Goal: Download file/media

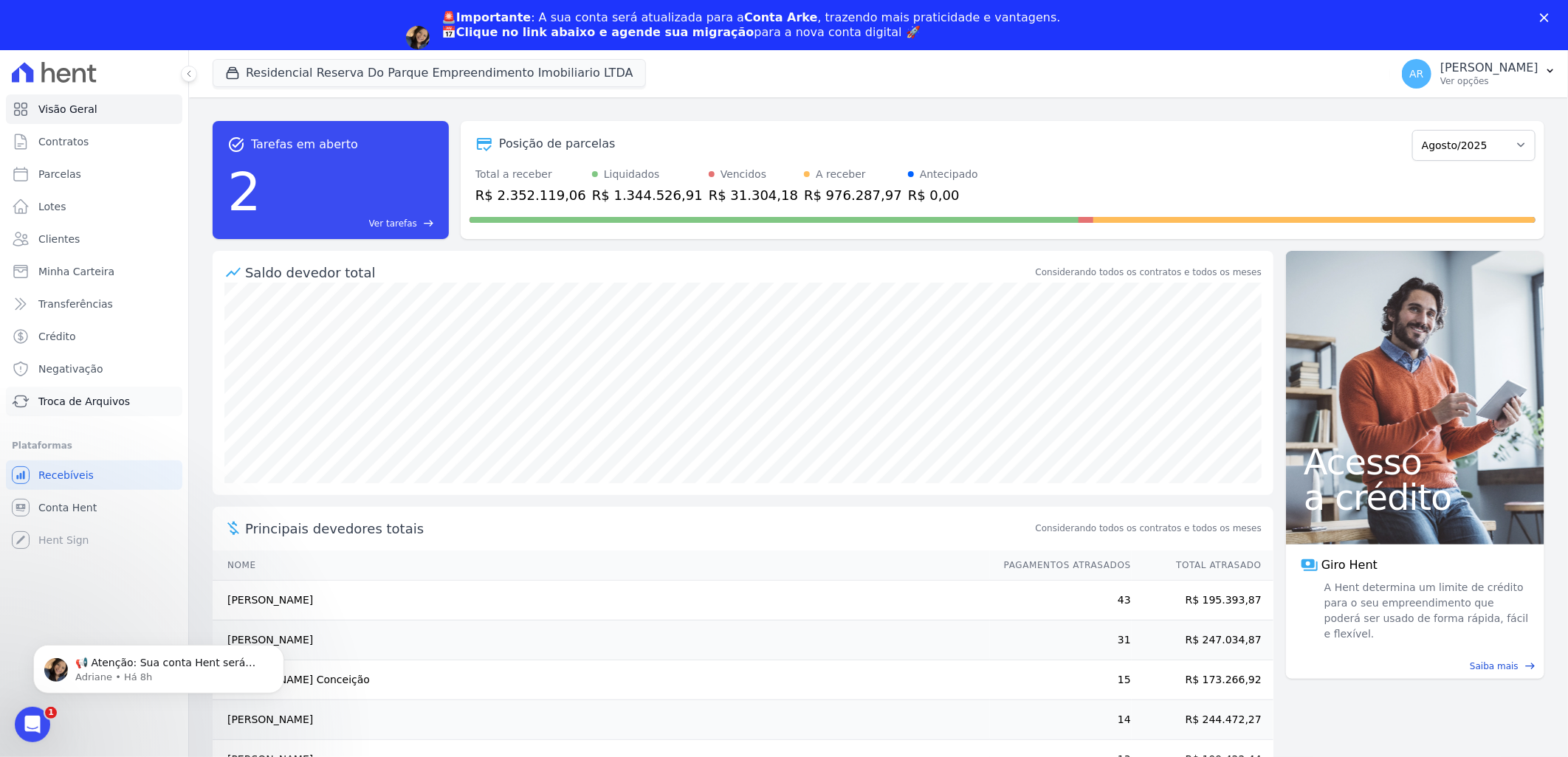
click at [97, 396] on span "Troca de Arquivos" at bounding box center [84, 401] width 91 height 15
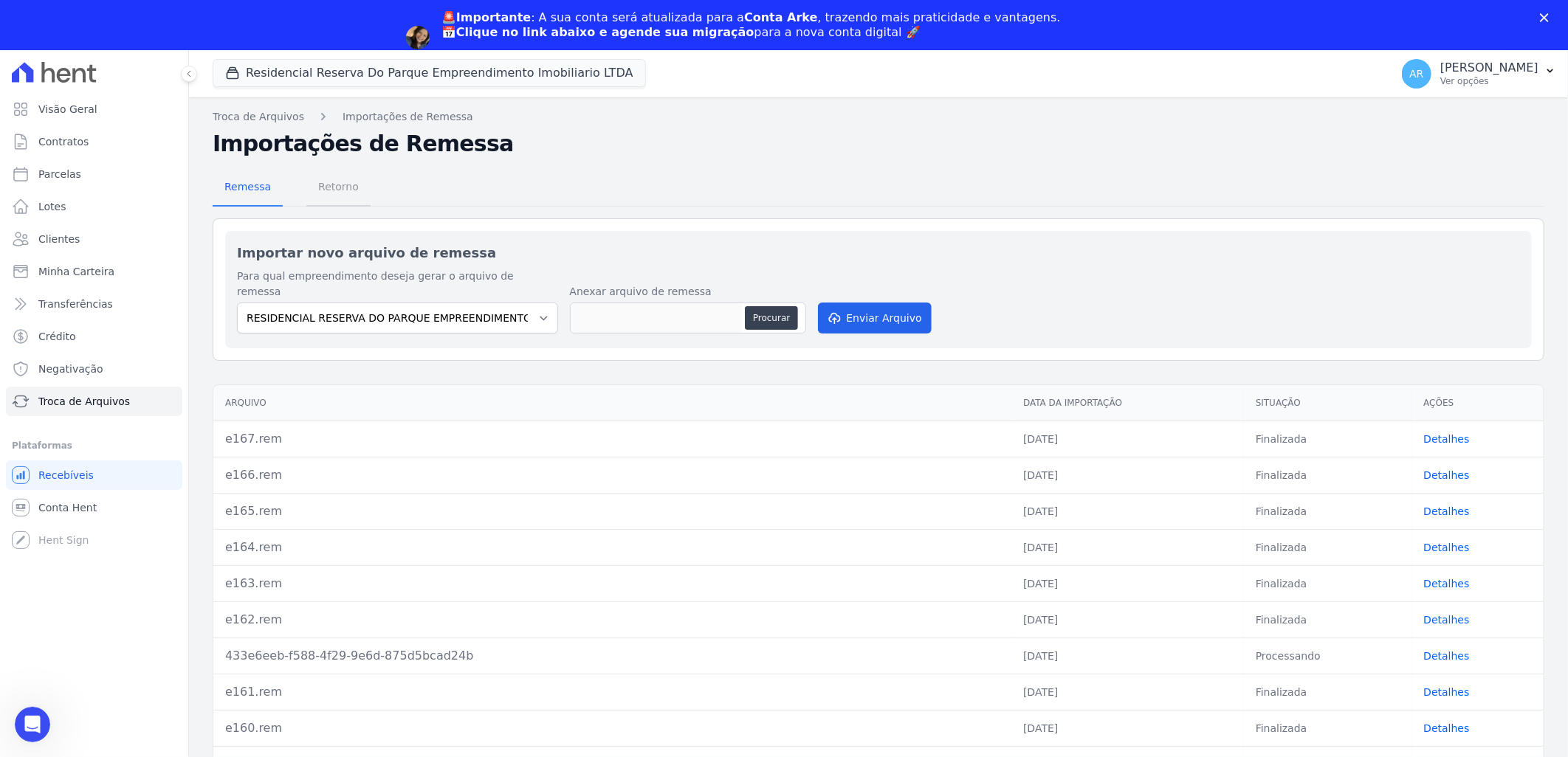
click at [345, 196] on span "Retorno" at bounding box center [339, 186] width 58 height 30
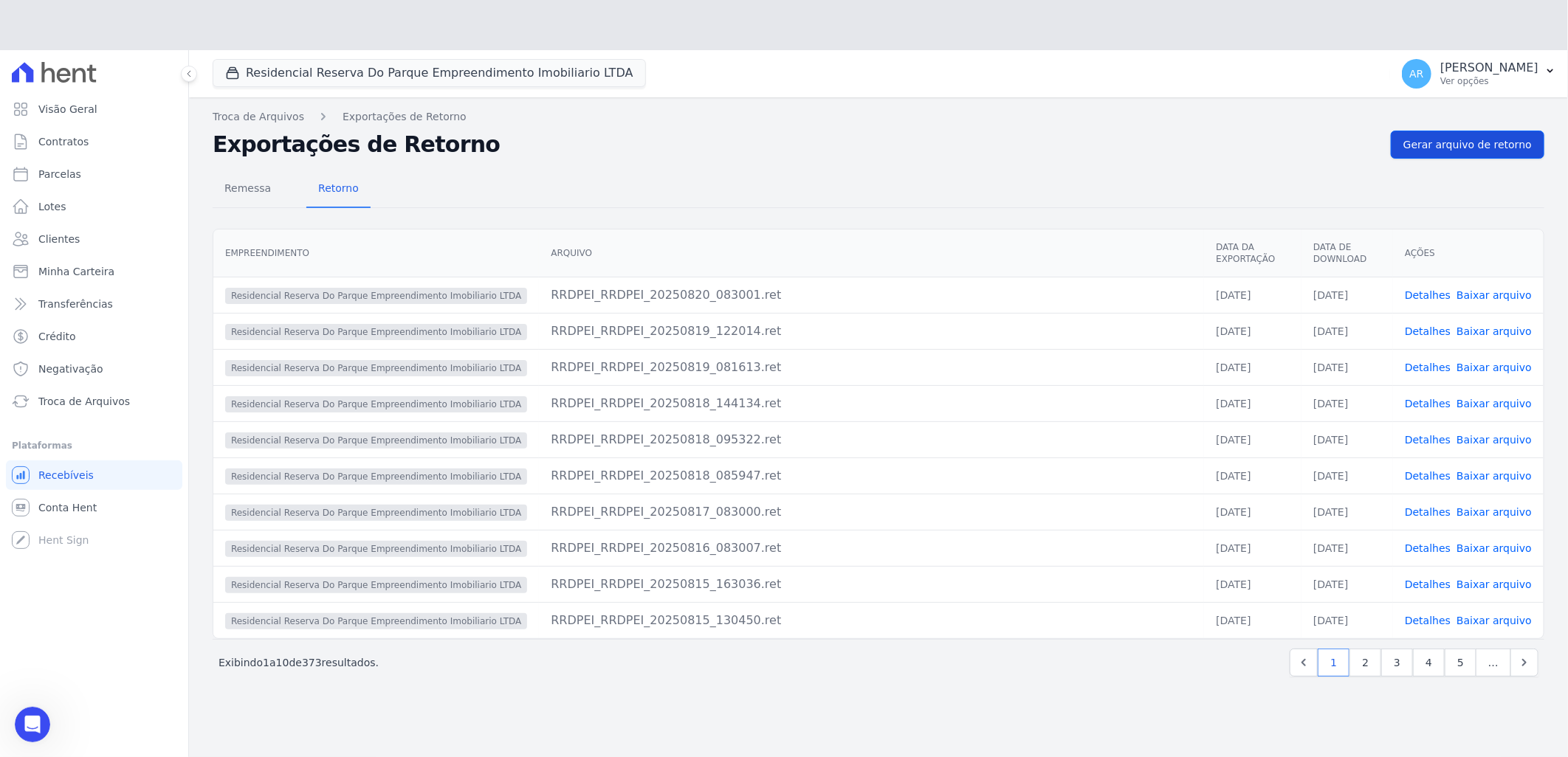
click at [1493, 91] on div "Residencial Reserva Do Parque Empreendimento Imobiliario LTDA Você possui apena…" at bounding box center [878, 429] width 1379 height 757
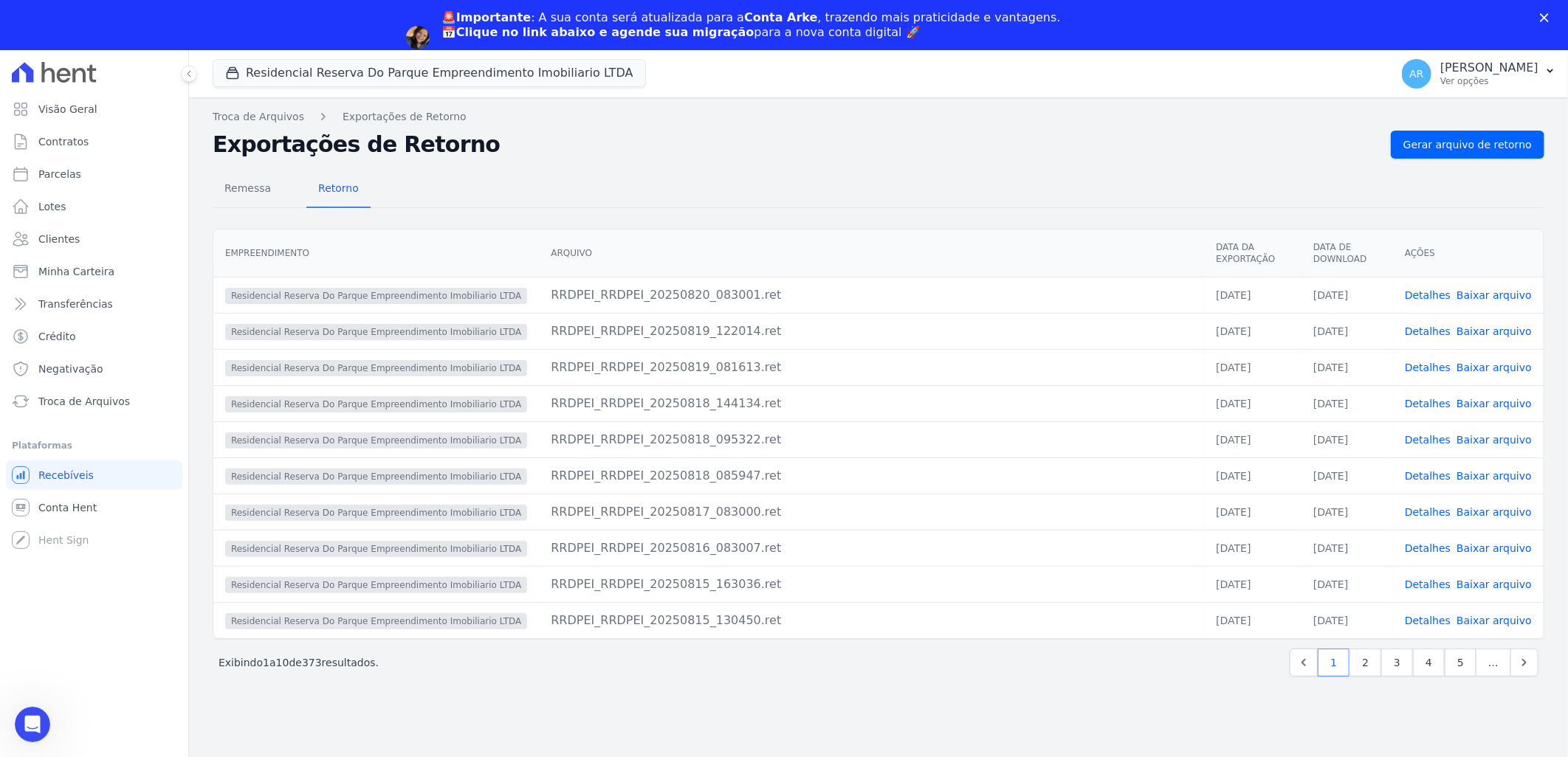
drag, startPoint x: 1497, startPoint y: 166, endPoint x: 1489, endPoint y: 149, distance: 18.8
click at [1493, 166] on div "Remessa Retorno Empreendimento [GEOGRAPHIC_DATA] Data da Exportação Data de Dow…" at bounding box center [879, 425] width 1332 height 533
click at [1487, 144] on span "Gerar arquivo de retorno" at bounding box center [1468, 144] width 128 height 15
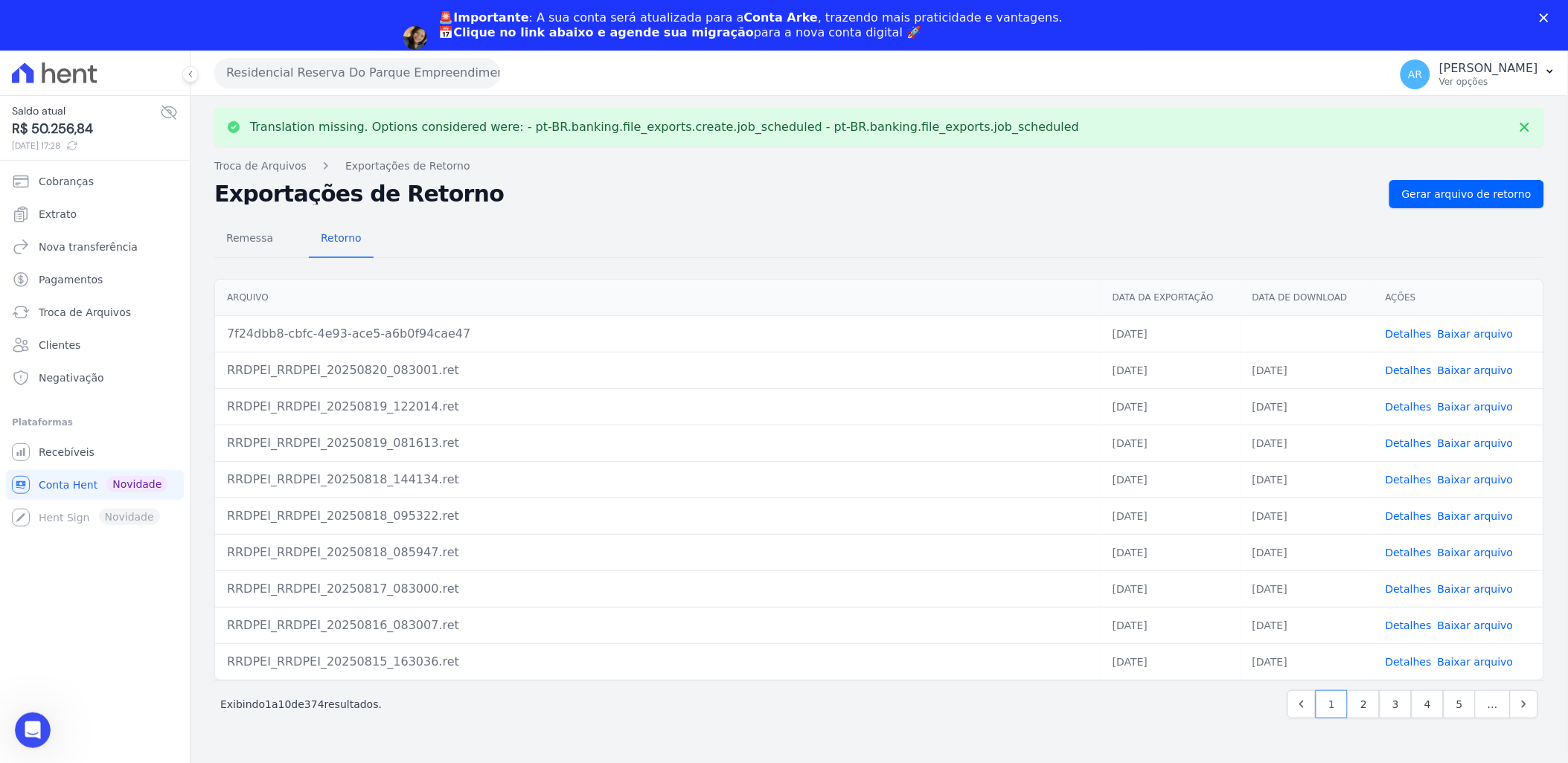
click at [1473, 332] on link "Baixar arquivo" at bounding box center [1476, 334] width 76 height 12
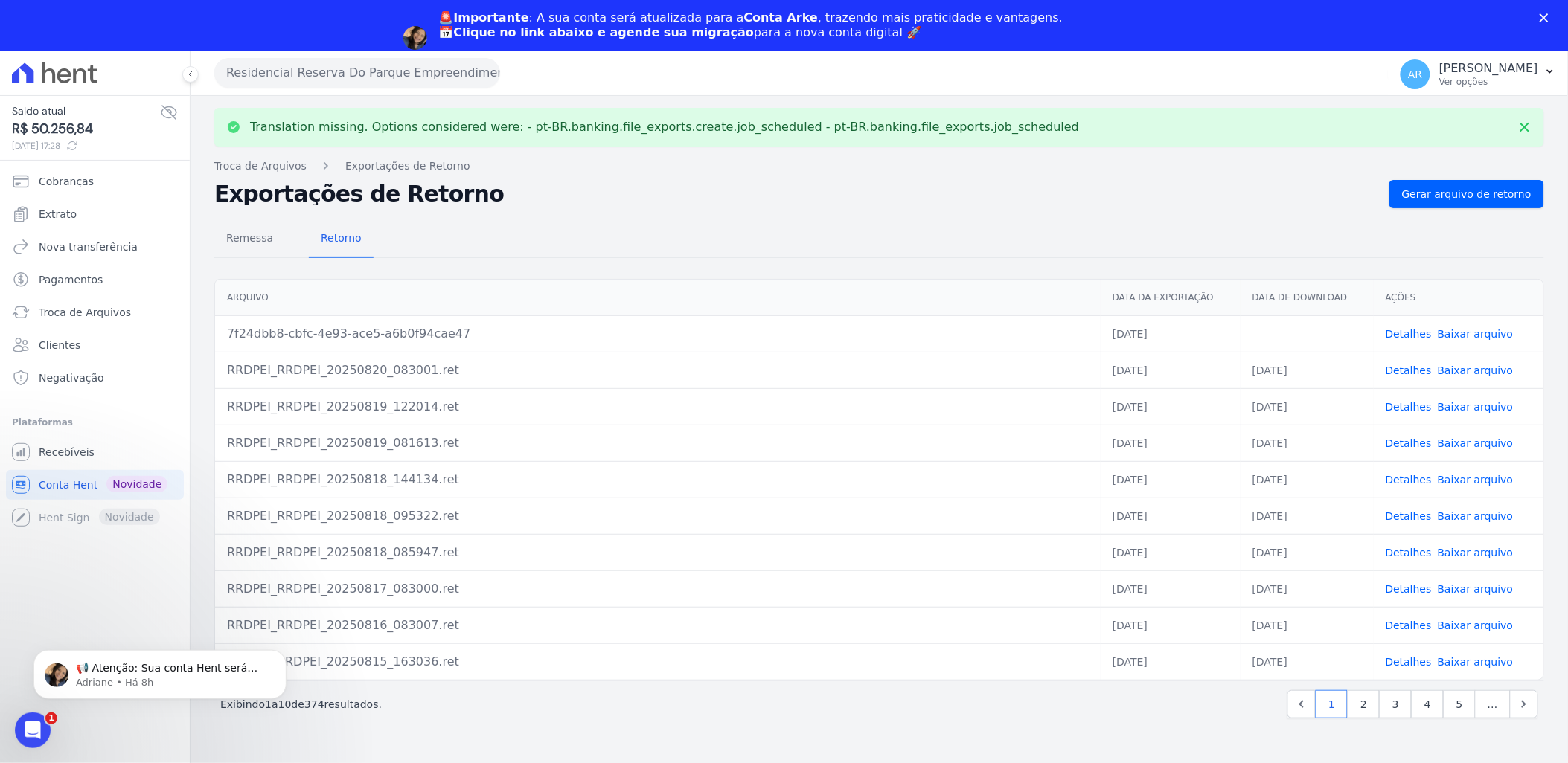
click at [939, 197] on h2 "Exportações de Retorno" at bounding box center [796, 194] width 1163 height 21
click at [1415, 337] on link "Detalhes" at bounding box center [1409, 334] width 47 height 12
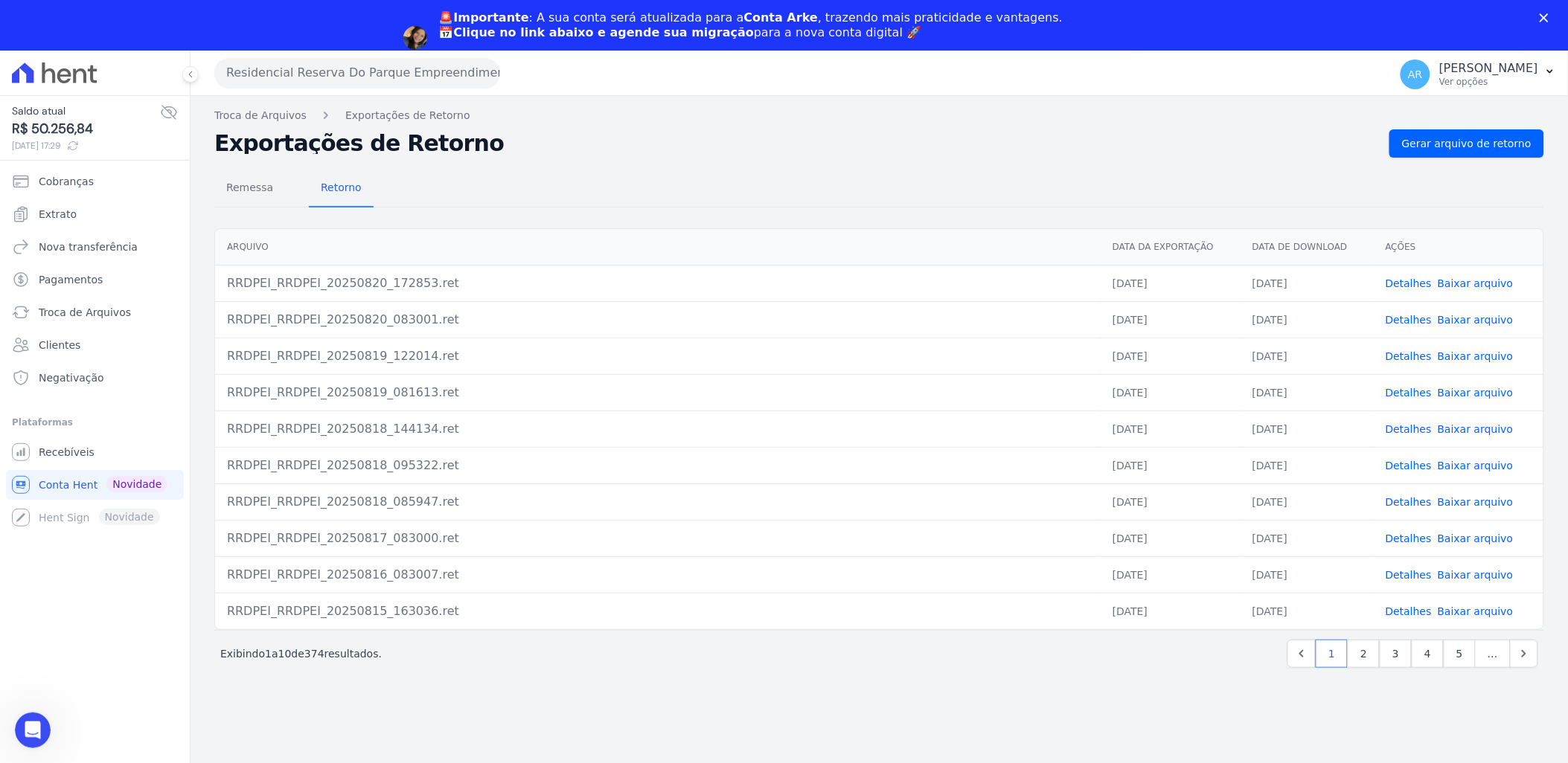
click at [1474, 278] on link "Baixar arquivo" at bounding box center [1476, 283] width 76 height 12
